Goal: Task Accomplishment & Management: Use online tool/utility

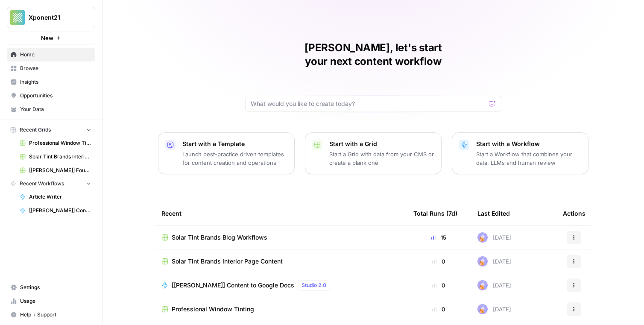
click at [227, 233] on span "Solar Tint Brands Blog Workflows" at bounding box center [220, 237] width 96 height 9
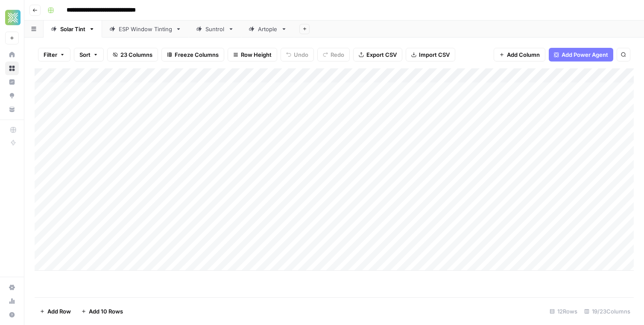
click at [152, 33] on div "ESP Window Tinting" at bounding box center [145, 29] width 53 height 9
click at [193, 245] on div "Add Column" at bounding box center [334, 182] width 599 height 229
click at [489, 246] on div "Add Column" at bounding box center [334, 182] width 599 height 229
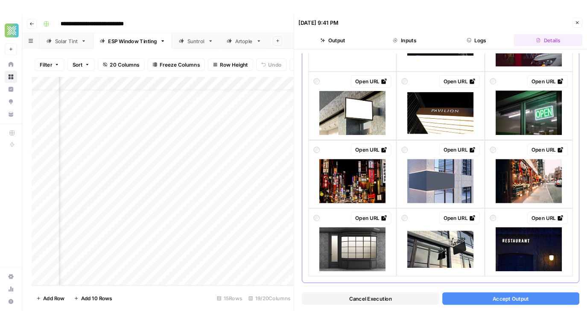
scroll to position [665, 0]
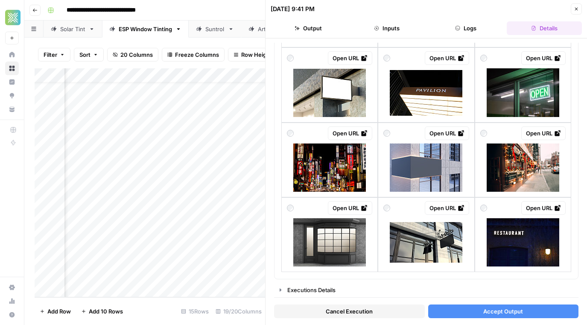
click at [578, 8] on icon "button" at bounding box center [576, 8] width 5 height 5
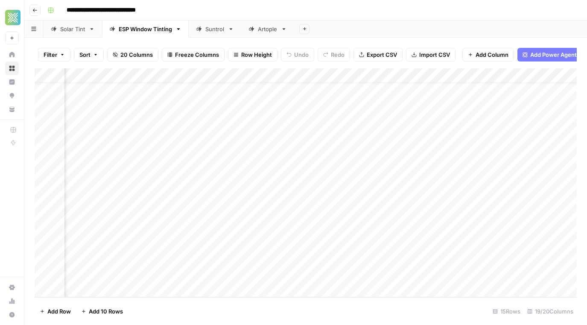
click at [408, 244] on div "Add Column" at bounding box center [306, 182] width 542 height 229
click at [397, 246] on div "Add Column" at bounding box center [306, 182] width 542 height 229
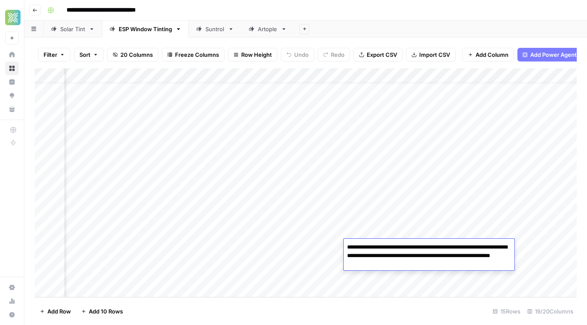
click at [323, 245] on div "Add Column" at bounding box center [306, 182] width 542 height 229
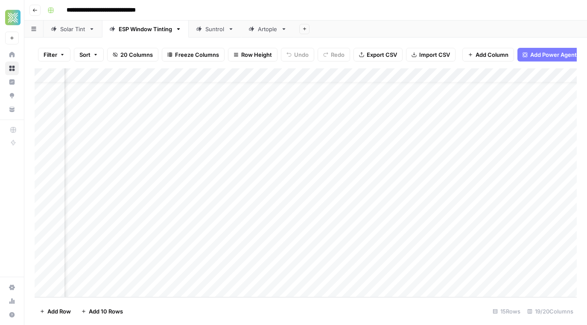
click at [323, 245] on div "Add Column" at bounding box center [306, 182] width 542 height 229
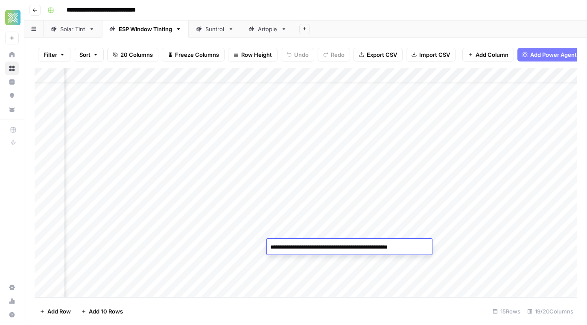
click at [246, 251] on div "Add Column" at bounding box center [306, 182] width 542 height 229
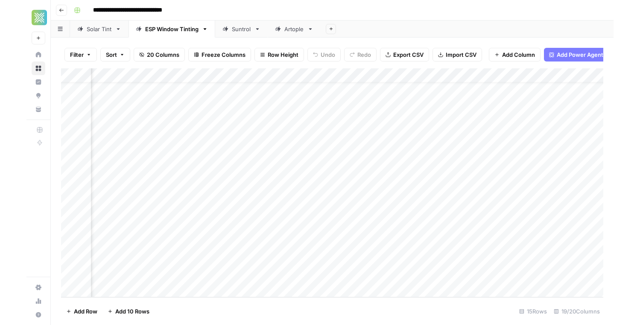
scroll to position [17, 291]
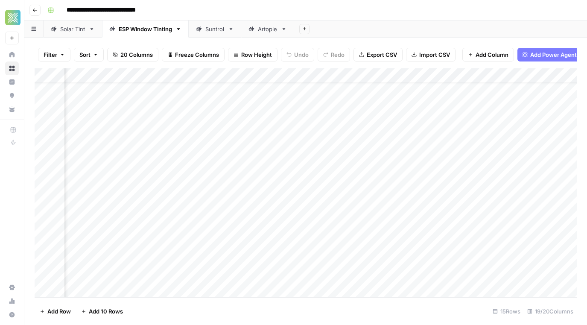
click at [237, 248] on div "Add Column" at bounding box center [306, 182] width 542 height 229
click at [237, 248] on textarea "**********" at bounding box center [266, 247] width 137 height 12
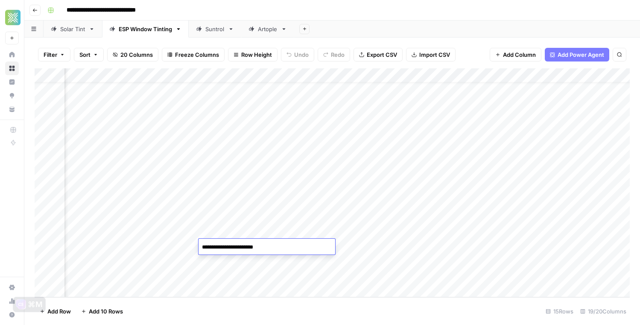
click at [364, 263] on div "Add Column" at bounding box center [332, 182] width 595 height 229
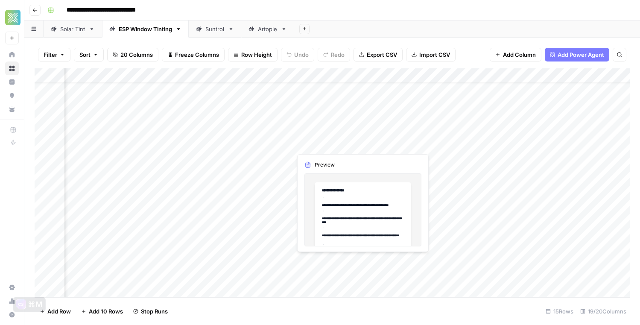
scroll to position [17, 1017]
click at [385, 263] on div "Add Column" at bounding box center [332, 182] width 595 height 229
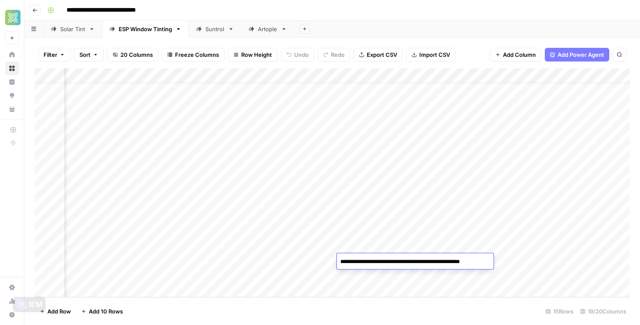
click at [310, 266] on div "Add Column" at bounding box center [332, 182] width 595 height 229
click at [450, 264] on div "Add Column" at bounding box center [332, 182] width 595 height 229
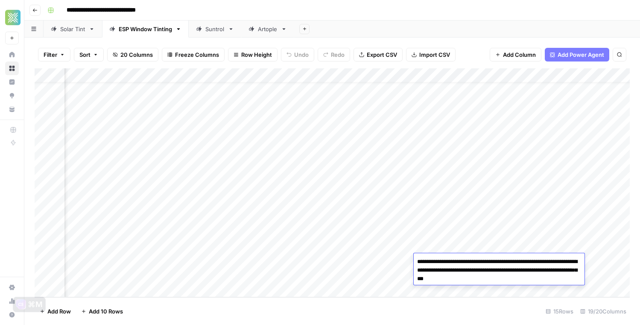
click at [350, 260] on div "Add Column" at bounding box center [332, 182] width 595 height 229
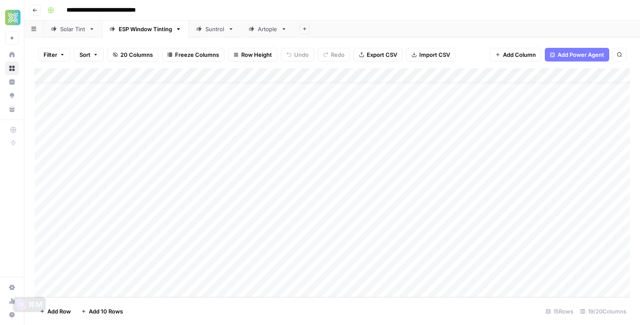
scroll to position [17, 34]
click at [486, 260] on div "Add Column" at bounding box center [332, 182] width 595 height 229
click at [477, 263] on div "Add Column" at bounding box center [332, 182] width 595 height 229
click at [494, 261] on div "Add Column" at bounding box center [332, 182] width 595 height 229
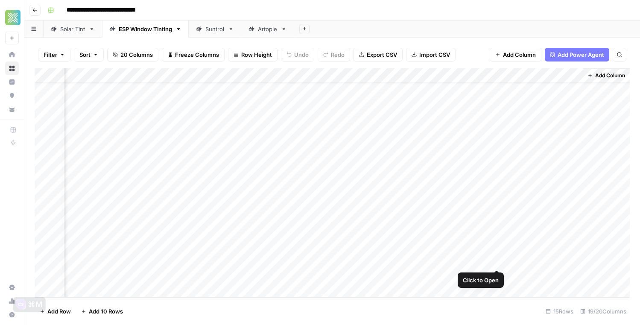
scroll to position [17, 1134]
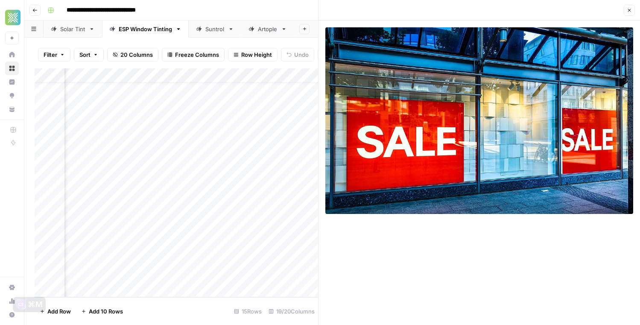
click at [626, 10] on button "Close" at bounding box center [629, 10] width 11 height 11
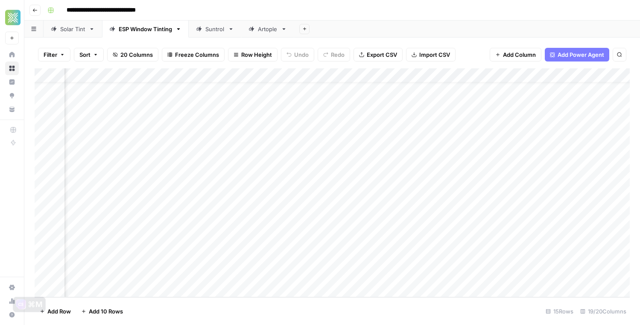
scroll to position [17, 1138]
click at [436, 188] on div "Add Column" at bounding box center [332, 182] width 595 height 229
